Goal: Task Accomplishment & Management: Use online tool/utility

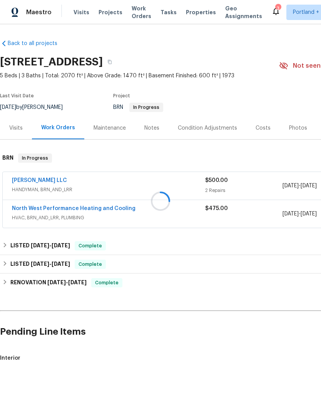
click at [82, 19] on div at bounding box center [160, 201] width 321 height 402
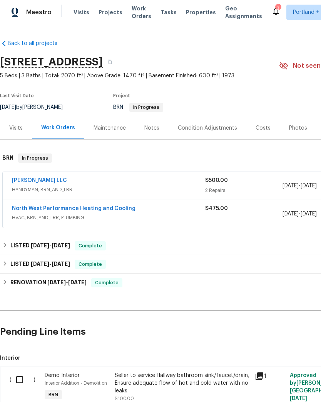
click at [83, 15] on span "Visits" at bounding box center [82, 12] width 16 height 8
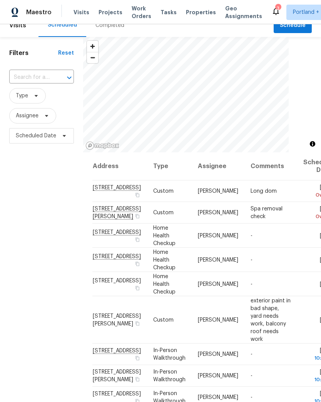
scroll to position [3, 0]
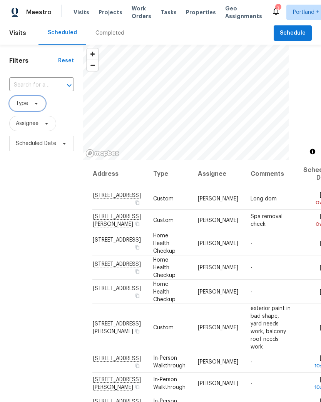
click at [35, 105] on icon at bounding box center [36, 103] width 6 height 6
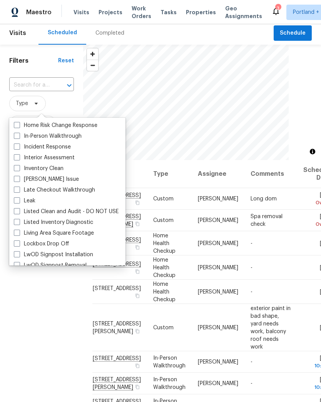
scroll to position [292, 0]
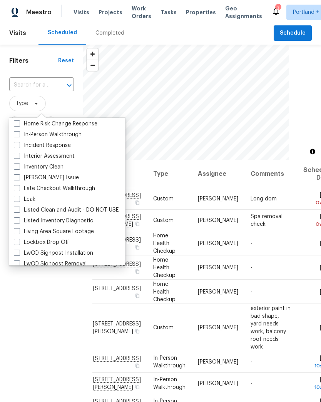
click at [69, 134] on label "In-Person Walkthrough" at bounding box center [48, 135] width 68 height 8
click at [19, 134] on input "In-Person Walkthrough" at bounding box center [16, 133] width 5 height 5
checkbox input "true"
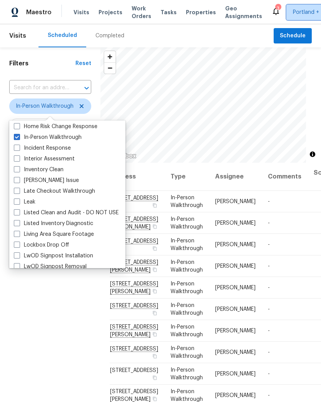
click at [295, 12] on span "Portland + 2" at bounding box center [308, 12] width 31 height 8
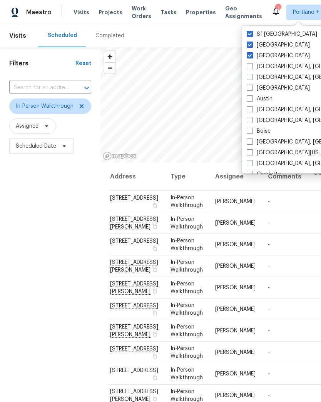
click at [277, 47] on label "[GEOGRAPHIC_DATA]" at bounding box center [278, 45] width 63 height 8
click at [252, 46] on input "[GEOGRAPHIC_DATA]" at bounding box center [249, 43] width 5 height 5
checkbox input "false"
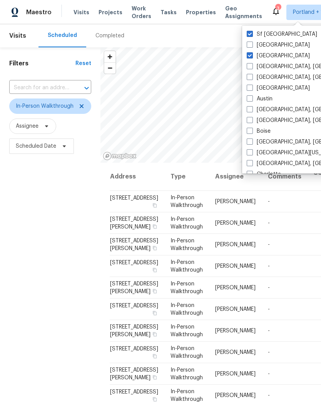
click at [279, 34] on label "Sf [GEOGRAPHIC_DATA]" at bounding box center [282, 34] width 70 height 8
click at [252, 34] on input "Sf [GEOGRAPHIC_DATA]" at bounding box center [249, 32] width 5 height 5
checkbox input "false"
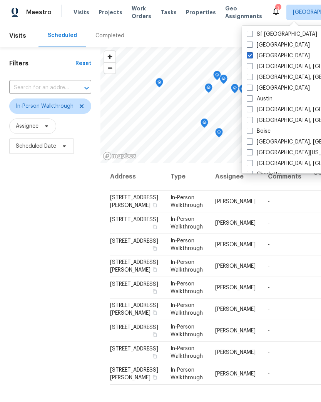
click at [45, 256] on div "Filters Reset ​ In-Person Walkthrough Assignee Scheduled Date" at bounding box center [50, 265] width 100 height 437
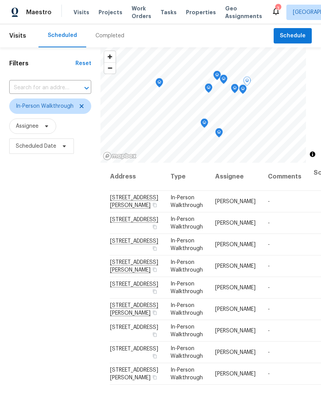
click at [0, 0] on icon at bounding box center [0, 0] width 0 height 0
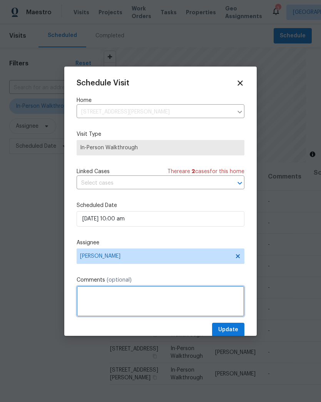
click at [167, 306] on textarea at bounding box center [161, 301] width 168 height 31
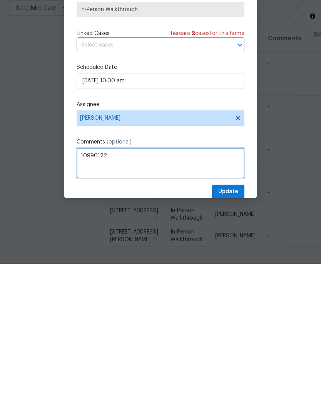
type textarea "10990122"
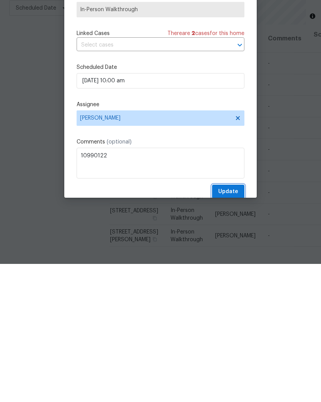
click at [232, 325] on span "Update" at bounding box center [228, 330] width 20 height 10
